Goal: Task Accomplishment & Management: Manage account settings

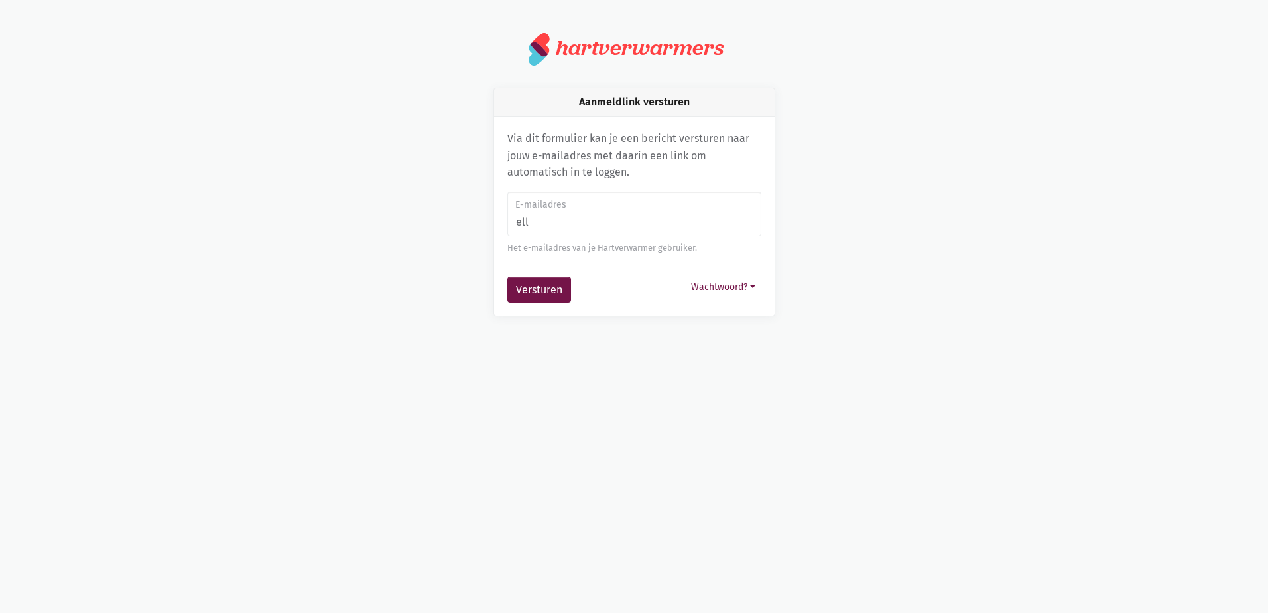
type input "[PERSON_NAME][EMAIL_ADDRESS][PERSON_NAME][DOMAIN_NAME]"
click at [562, 296] on button "Versturen" at bounding box center [539, 289] width 64 height 27
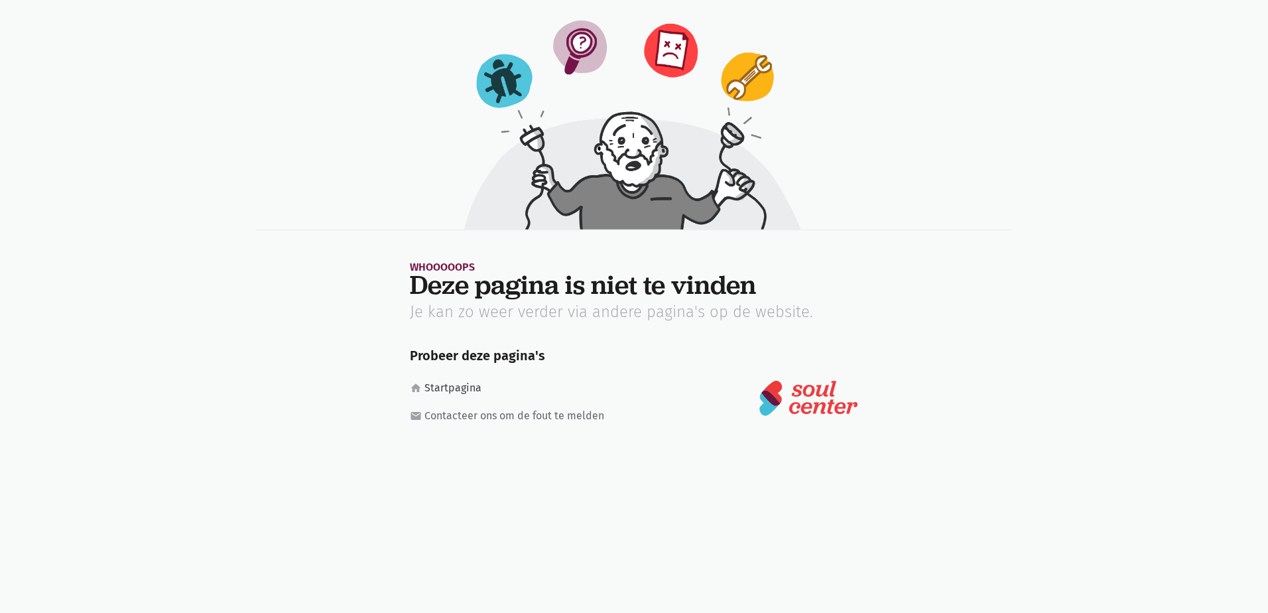
click at [448, 387] on link "home Startpagina" at bounding box center [513, 387] width 207 height 17
